Goal: Task Accomplishment & Management: Manage account settings

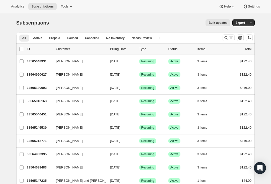
click at [36, 63] on p "33565048931" at bounding box center [39, 61] width 25 height 5
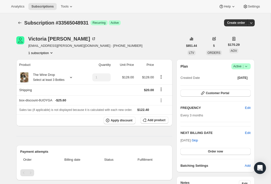
click at [237, 94] on button "Customer Portal" at bounding box center [215, 93] width 70 height 7
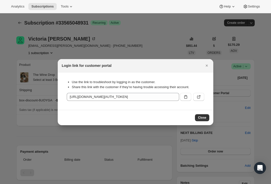
click at [202, 96] on button ":rc3:" at bounding box center [198, 97] width 11 height 8
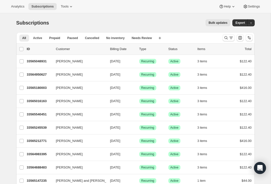
click at [219, 40] on div "All Active Prepaid Paused Cancelled No inventory Needs Review More views All Ac…" at bounding box center [135, 37] width 238 height 11
click at [226, 36] on icon "Search and filter results" at bounding box center [226, 37] width 5 height 5
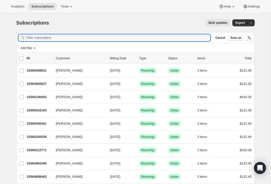
click at [45, 69] on p "33565048931" at bounding box center [39, 70] width 25 height 5
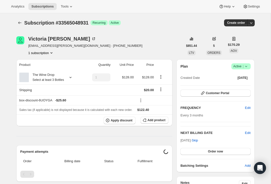
click at [236, 92] on button "Customer Portal" at bounding box center [215, 93] width 70 height 7
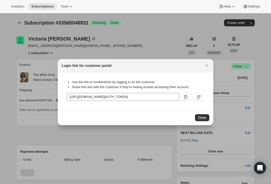
click at [198, 96] on icon ":rc8:" at bounding box center [198, 97] width 5 height 5
